Goal: Task Accomplishment & Management: Use online tool/utility

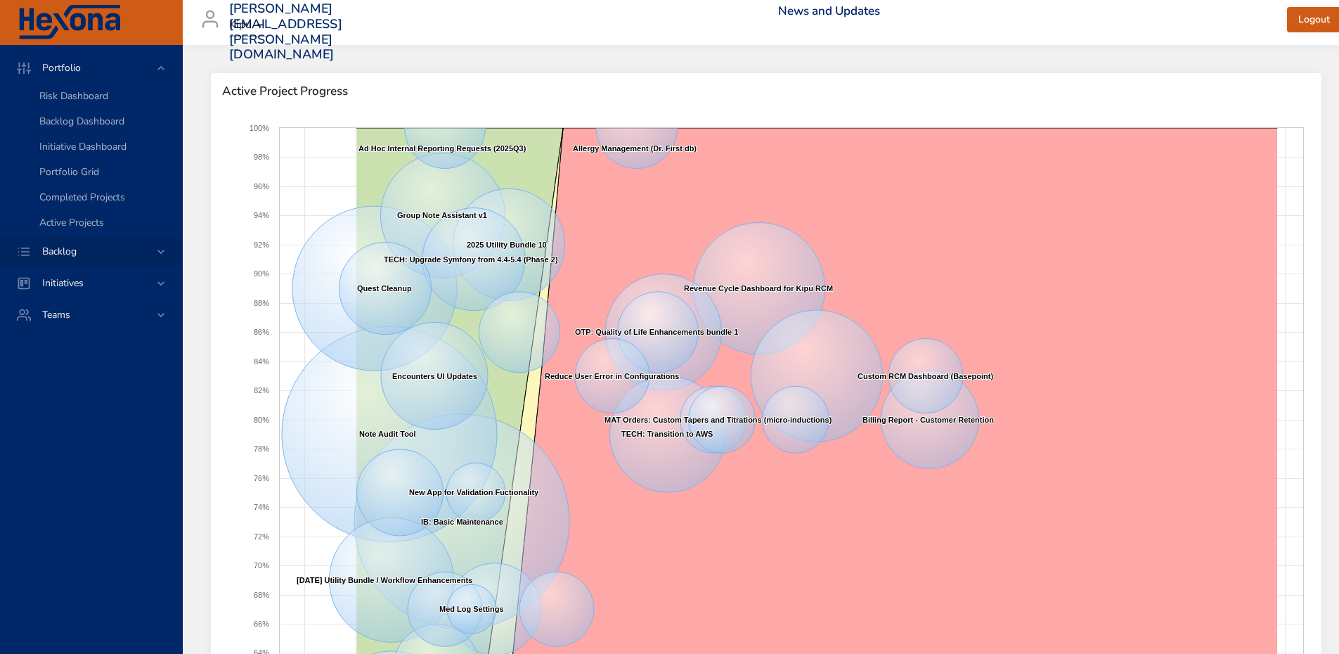
click at [149, 250] on div "Backlog" at bounding box center [92, 251] width 123 height 15
click at [91, 129] on span "Backlog Details" at bounding box center [72, 127] width 67 height 13
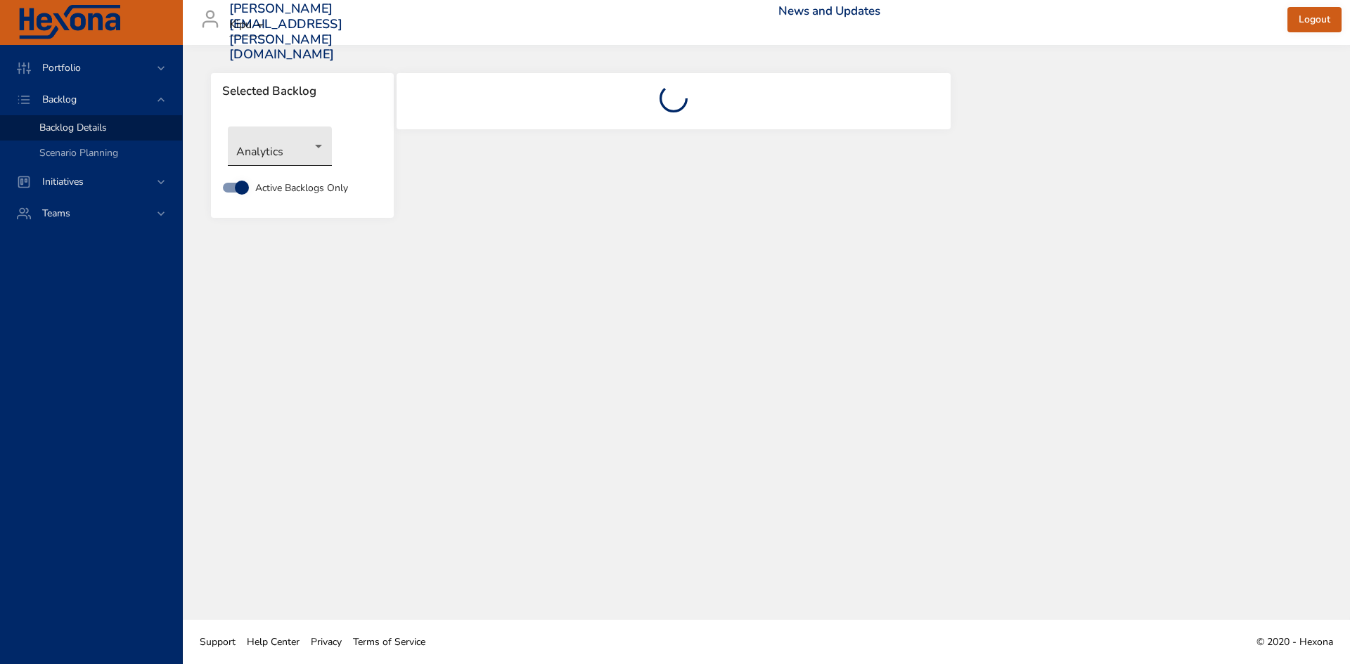
click at [309, 153] on body "Portfolio Backlog Backlog Details Scenario Planning Initiatives Teams [PERSON_N…" at bounding box center [675, 332] width 1350 height 664
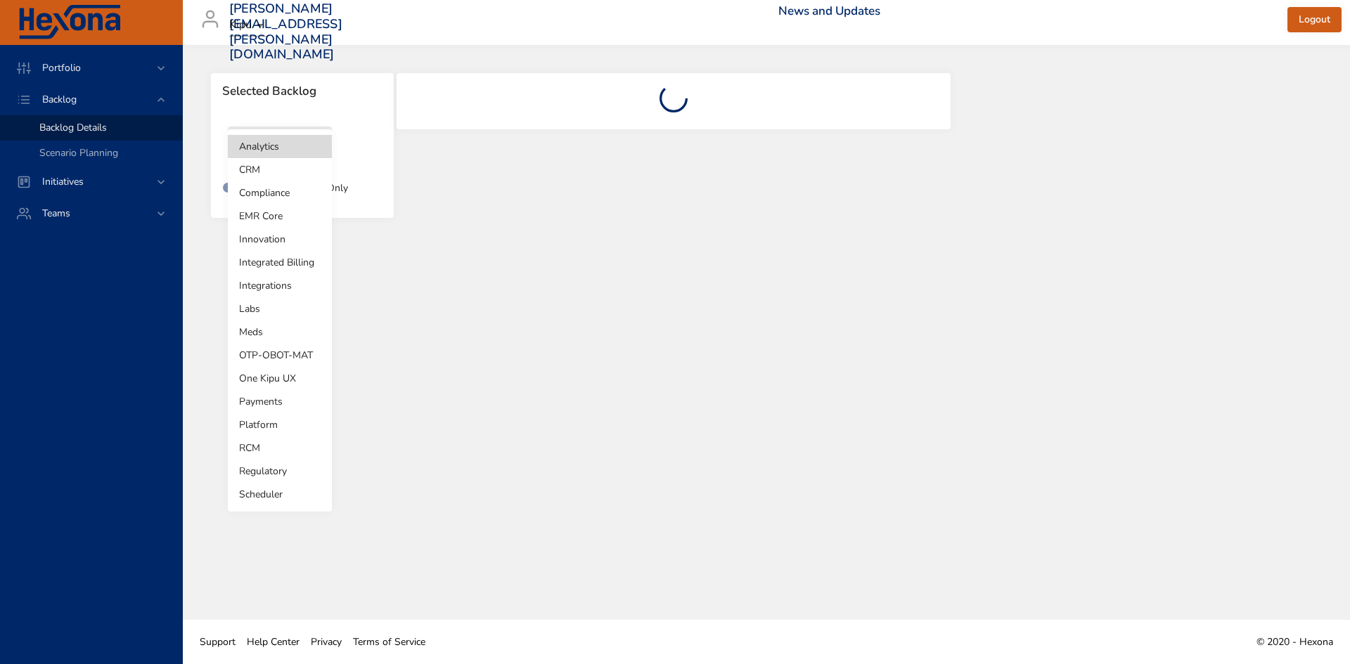
click at [274, 355] on li "OTP-OBOT-MAT" at bounding box center [280, 355] width 104 height 23
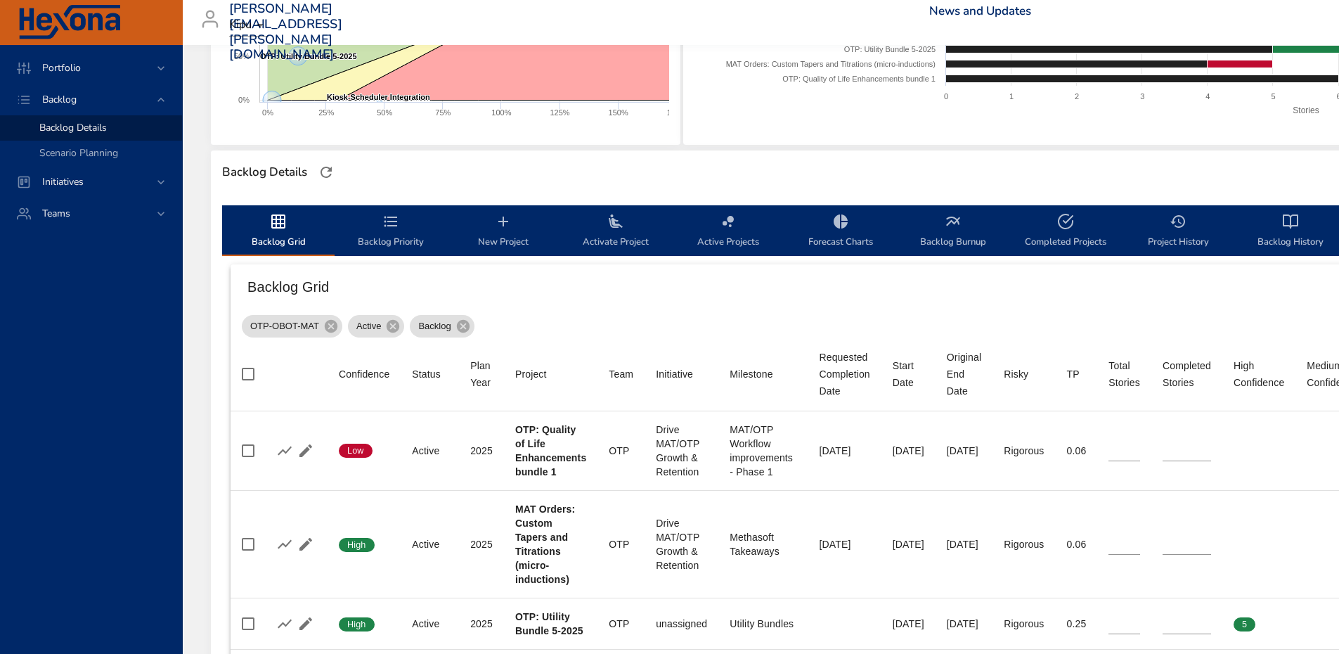
scroll to position [492, 0]
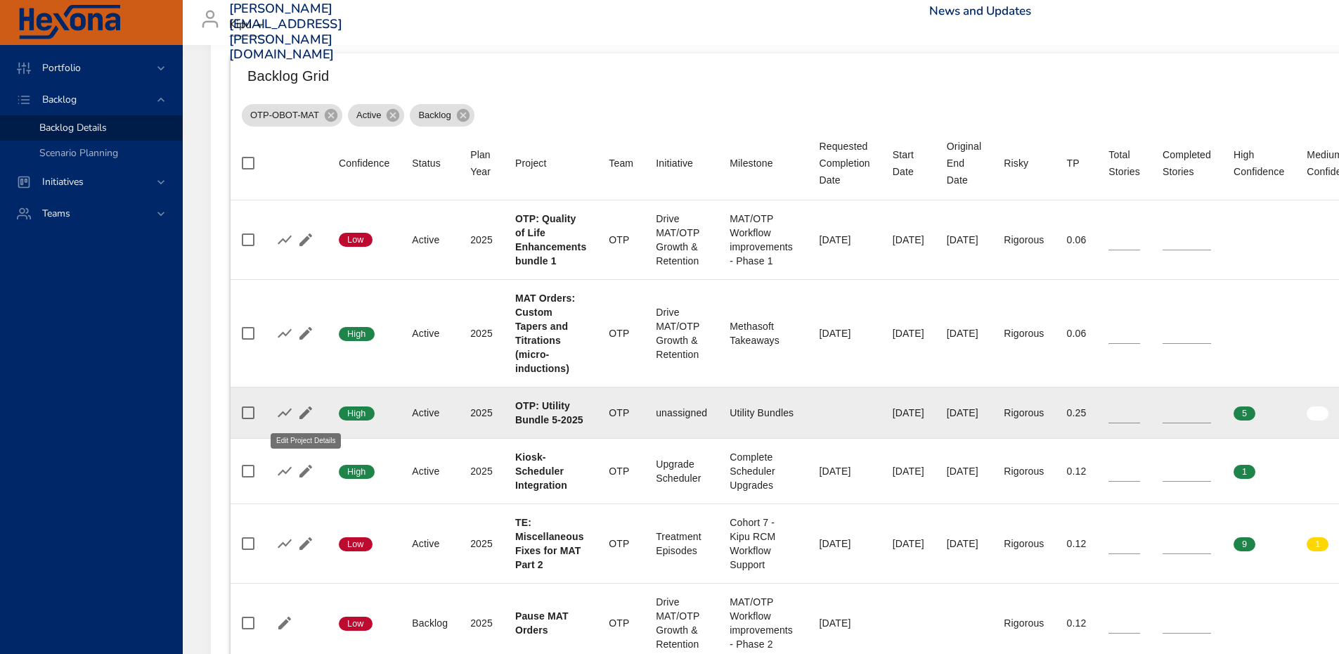
click at [308, 414] on icon "button" at bounding box center [305, 412] width 17 height 17
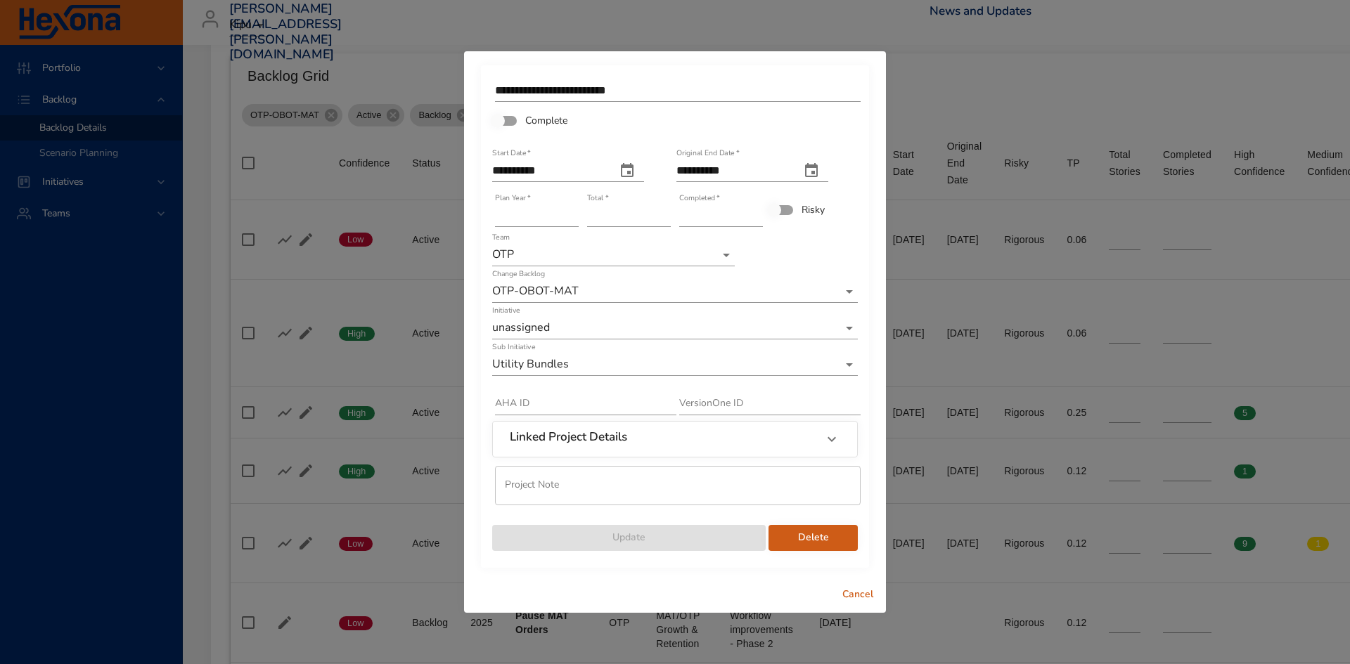
type input "**"
click at [665, 214] on input "**" at bounding box center [629, 216] width 84 height 22
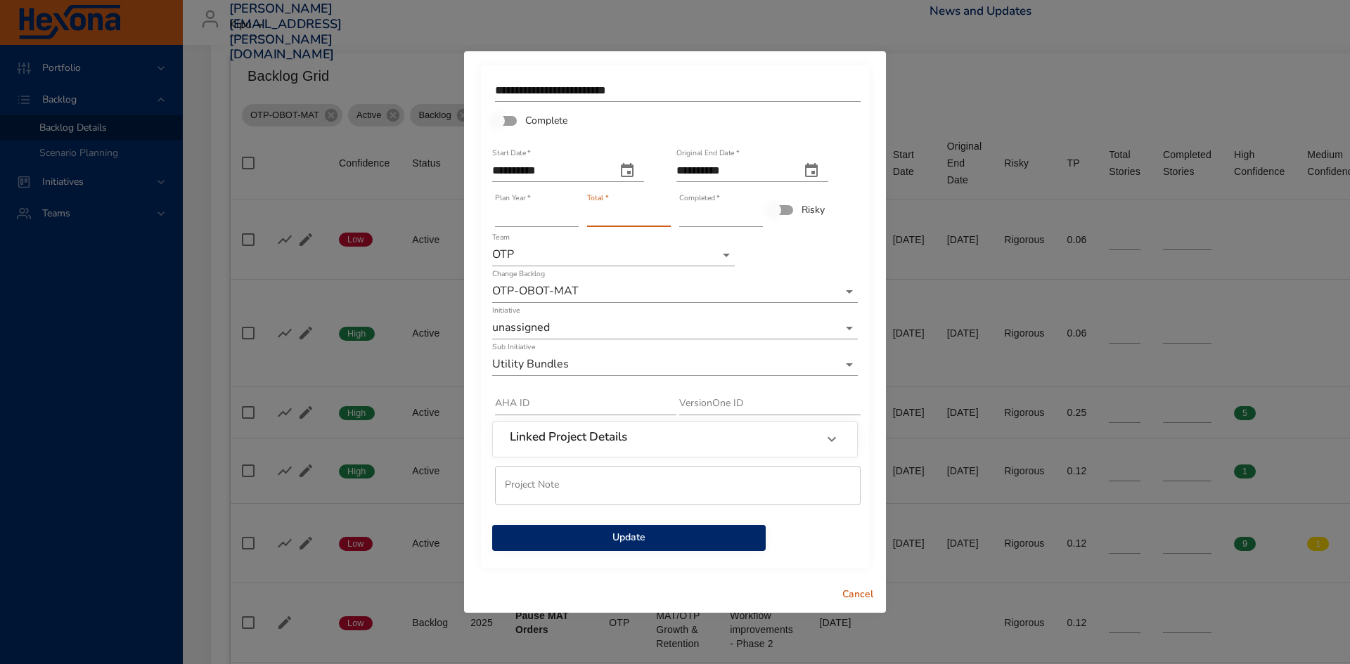
type input "*"
click at [754, 213] on input "*" at bounding box center [721, 216] width 84 height 22
click at [636, 535] on span "Update" at bounding box center [628, 538] width 251 height 18
